Goal: Task Accomplishment & Management: Manage account settings

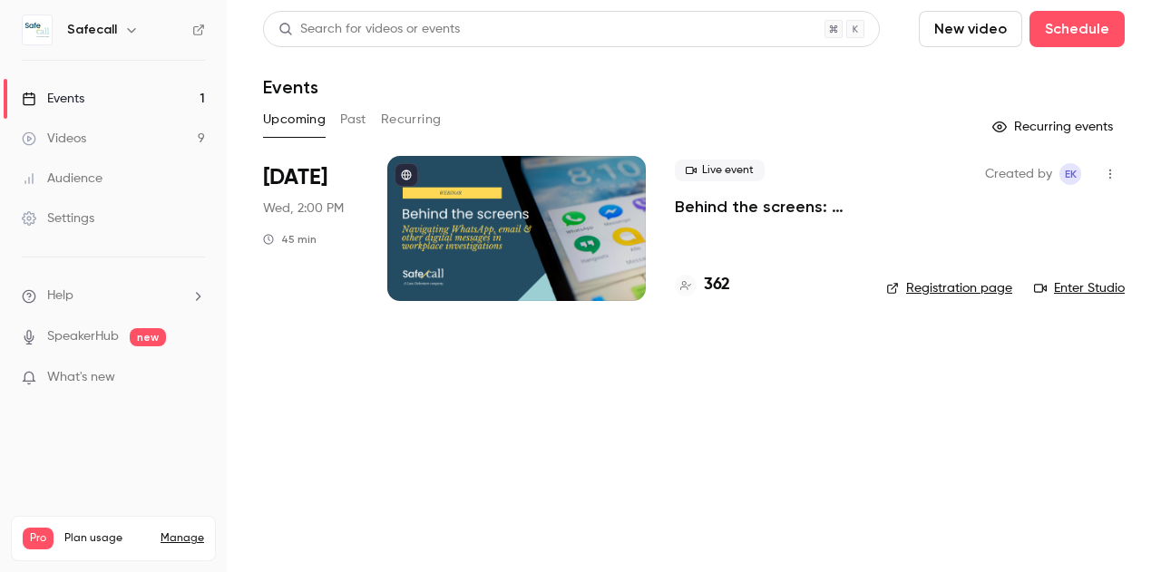
click at [709, 211] on p "Behind the screens: navigating WhatsApp, email & other digital messages in work…" at bounding box center [766, 207] width 182 height 22
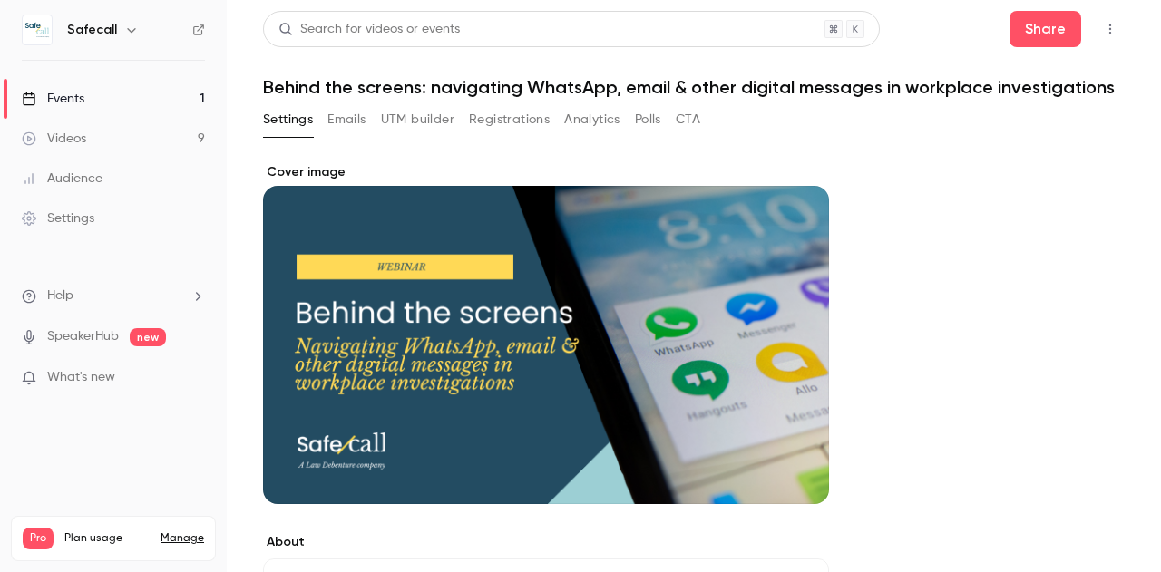
click at [488, 134] on button "Registrations" at bounding box center [509, 119] width 81 height 29
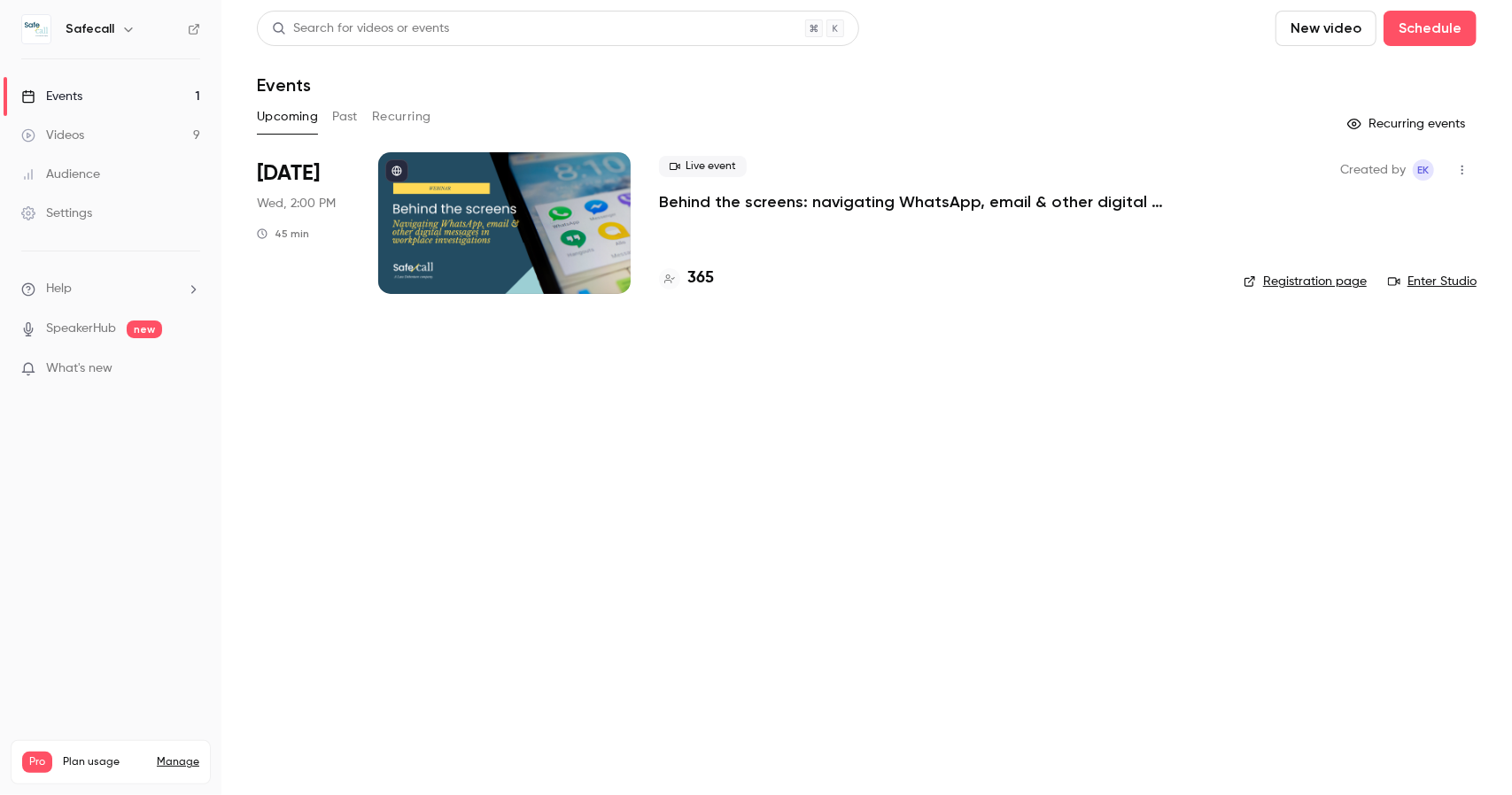
click at [691, 281] on h4 "365" at bounding box center [700, 278] width 26 height 23
